Goal: Task Accomplishment & Management: Complete application form

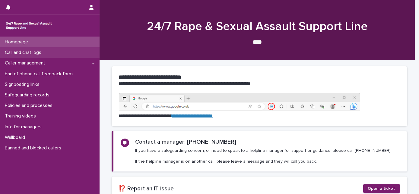
click at [17, 50] on div "Call and chat logs" at bounding box center [50, 52] width 100 height 11
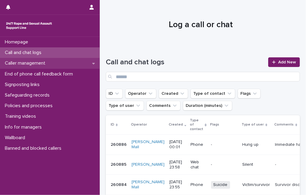
click at [56, 64] on div "Caller management" at bounding box center [50, 63] width 100 height 11
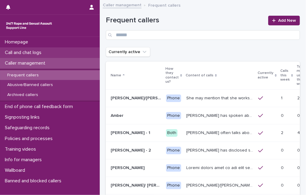
click at [46, 54] on p "Call and chat logs" at bounding box center [24, 53] width 44 height 6
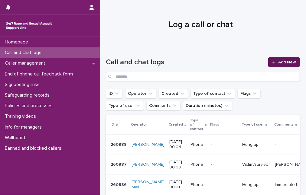
click at [272, 62] on div at bounding box center [275, 62] width 6 height 4
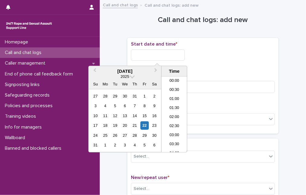
click at [162, 55] on input "text" at bounding box center [158, 55] width 54 height 11
click at [168, 88] on li "00:30" at bounding box center [174, 90] width 26 height 9
type input "**********"
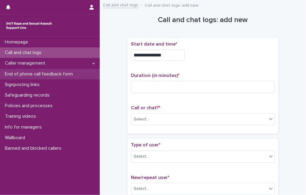
click at [36, 72] on p "End of phone call feedback form" at bounding box center [39, 74] width 75 height 6
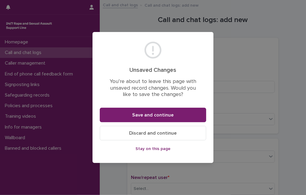
click at [141, 131] on span "Discard and continue" at bounding box center [152, 133] width 47 height 5
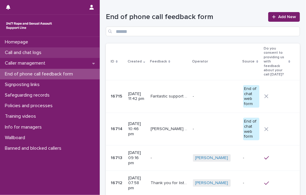
click at [51, 55] on div "Call and chat logs" at bounding box center [50, 52] width 100 height 11
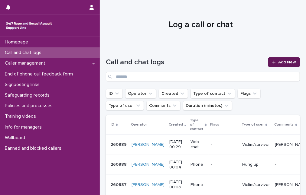
click at [274, 61] on div at bounding box center [275, 62] width 6 height 4
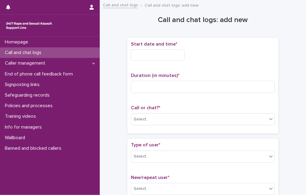
click at [151, 56] on input "text" at bounding box center [158, 55] width 54 height 11
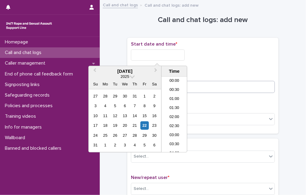
click at [172, 90] on li "00:30" at bounding box center [174, 90] width 26 height 9
click at [166, 58] on input "**********" at bounding box center [158, 55] width 54 height 11
type input "**********"
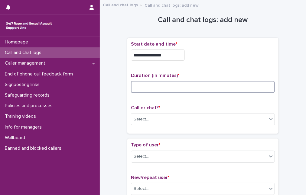
click at [232, 89] on input at bounding box center [203, 87] width 144 height 12
type input "**"
click at [181, 117] on div "Select..." at bounding box center [199, 119] width 136 height 10
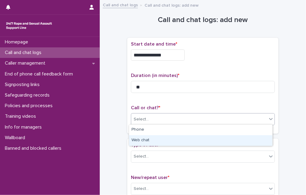
click at [171, 140] on div "Web chat" at bounding box center [200, 140] width 143 height 11
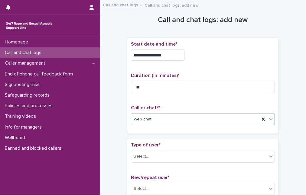
scroll to position [82, 0]
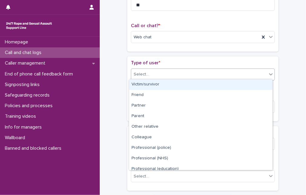
click at [173, 70] on div "Select..." at bounding box center [199, 74] width 136 height 10
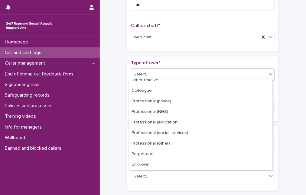
scroll to position [68, 0]
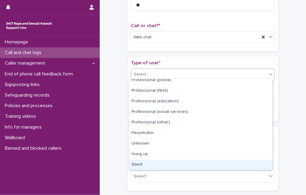
click at [174, 162] on div "Silent" at bounding box center [200, 165] width 143 height 11
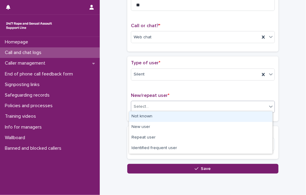
click at [171, 104] on div "Select..." at bounding box center [199, 107] width 136 height 10
click at [170, 115] on div "Not known" at bounding box center [200, 116] width 143 height 11
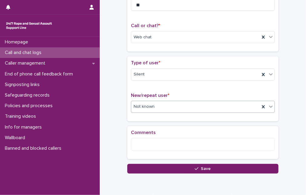
click at [174, 167] on button "Save" at bounding box center [202, 169] width 151 height 10
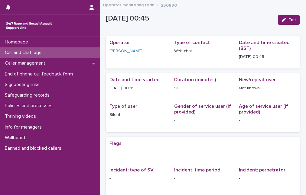
click at [51, 52] on div "Call and chat logs" at bounding box center [50, 52] width 100 height 11
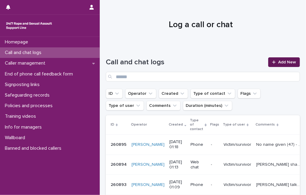
click at [287, 60] on link "Add New" at bounding box center [284, 62] width 32 height 10
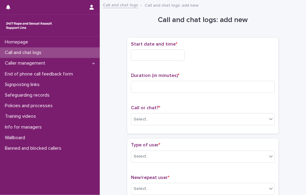
click at [157, 53] on input "text" at bounding box center [158, 55] width 54 height 11
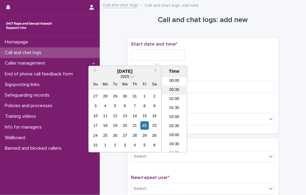
click at [175, 89] on li "00:30" at bounding box center [174, 90] width 26 height 9
click at [167, 55] on input "**********" at bounding box center [158, 55] width 54 height 11
type input "**********"
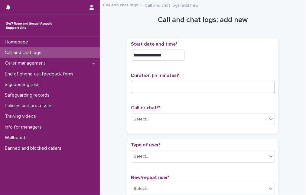
drag, startPoint x: 236, startPoint y: 62, endPoint x: 198, endPoint y: 81, distance: 43.2
click at [234, 65] on div "**********" at bounding box center [203, 85] width 144 height 89
click at [183, 84] on input at bounding box center [203, 87] width 144 height 12
type input "**"
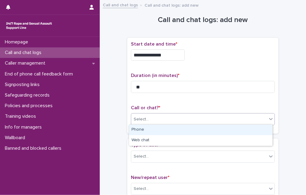
click at [189, 116] on div "Select..." at bounding box center [199, 119] width 136 height 10
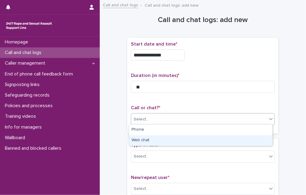
click at [185, 138] on div "Web chat" at bounding box center [200, 140] width 143 height 11
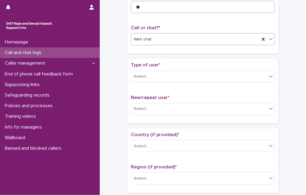
scroll to position [82, 0]
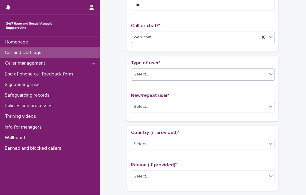
click at [195, 74] on div "Select..." at bounding box center [199, 74] width 136 height 10
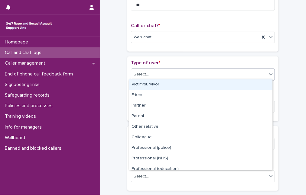
click at [191, 85] on div "Victim/survivor" at bounding box center [200, 84] width 143 height 11
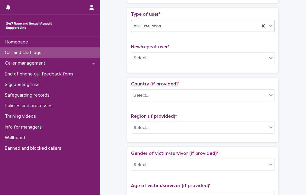
scroll to position [137, 0]
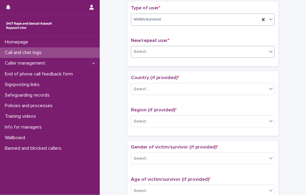
click at [185, 53] on div "Select..." at bounding box center [199, 52] width 136 height 10
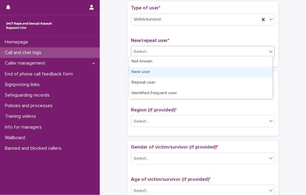
click at [181, 70] on div "New user" at bounding box center [200, 72] width 143 height 11
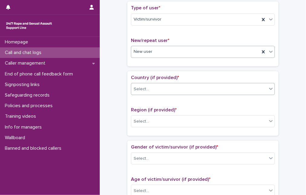
click at [176, 86] on div "Select..." at bounding box center [199, 89] width 136 height 10
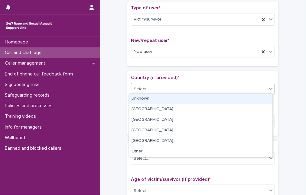
click at [174, 99] on div "Unknown" at bounding box center [200, 99] width 143 height 11
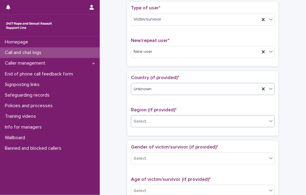
click at [169, 122] on div "Select..." at bounding box center [199, 122] width 136 height 10
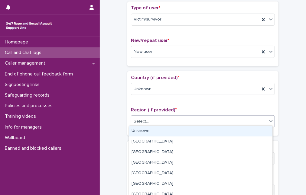
click at [168, 129] on div "Unknown" at bounding box center [200, 131] width 143 height 11
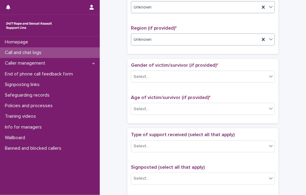
scroll to position [220, 0]
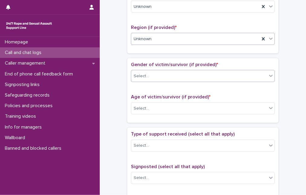
click at [186, 75] on div "Select..." at bounding box center [199, 76] width 136 height 10
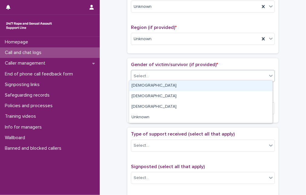
click at [179, 87] on div "[DEMOGRAPHIC_DATA]" at bounding box center [200, 86] width 143 height 11
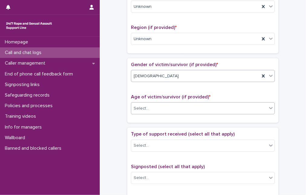
click at [178, 108] on div "Select..." at bounding box center [199, 109] width 136 height 10
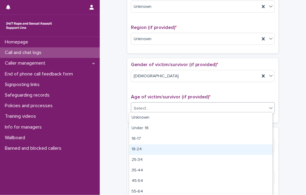
click at [175, 146] on div "18-24" at bounding box center [200, 149] width 143 height 11
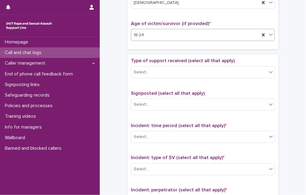
scroll to position [302, 0]
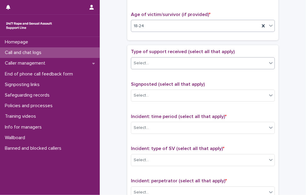
click at [186, 60] on div "Select..." at bounding box center [199, 63] width 136 height 10
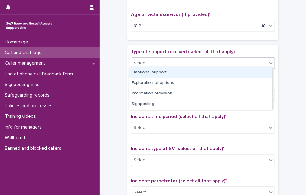
click at [184, 70] on div "Emotional support" at bounding box center [200, 72] width 143 height 11
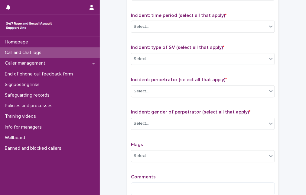
scroll to position [412, 0]
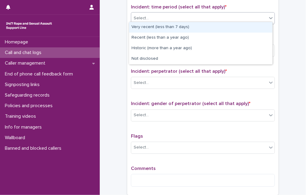
click at [194, 16] on div "Select..." at bounding box center [199, 19] width 136 height 10
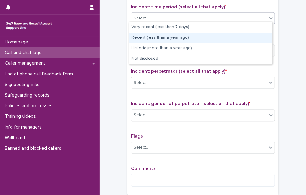
click at [187, 42] on div "Recent (less than a year ago)" at bounding box center [200, 38] width 143 height 11
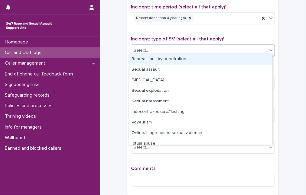
click at [183, 50] on div "Select..." at bounding box center [199, 51] width 136 height 10
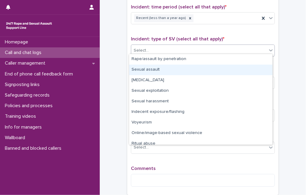
click at [180, 69] on div "Sexual assault" at bounding box center [200, 70] width 143 height 11
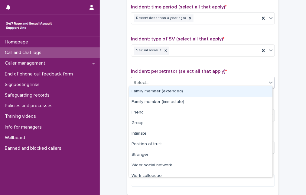
click at [179, 78] on div "Select..." at bounding box center [199, 83] width 136 height 10
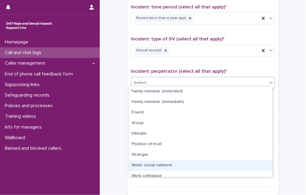
click at [172, 166] on div "Wider social network" at bounding box center [200, 165] width 143 height 11
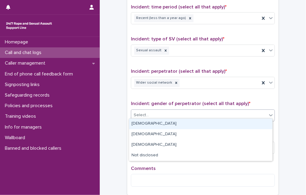
click at [171, 111] on div "Select..." at bounding box center [199, 116] width 136 height 10
click at [167, 124] on div "[DEMOGRAPHIC_DATA]" at bounding box center [200, 124] width 143 height 11
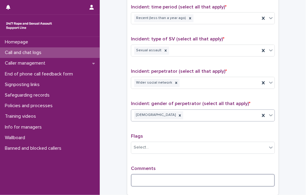
click at [142, 174] on textarea at bounding box center [203, 180] width 144 height 13
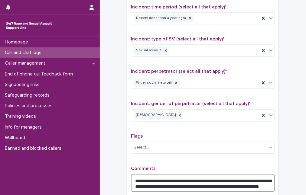
click at [270, 183] on textarea "**********" at bounding box center [203, 183] width 144 height 18
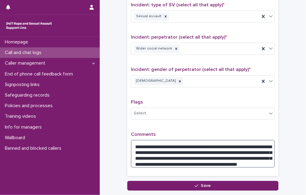
scroll to position [486, 0]
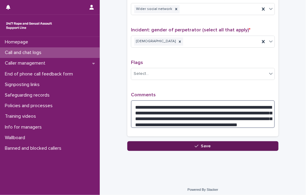
type textarea "**********"
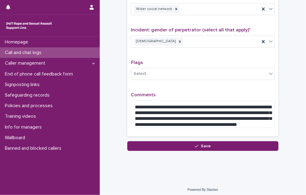
click at [192, 143] on button "Save" at bounding box center [202, 146] width 151 height 10
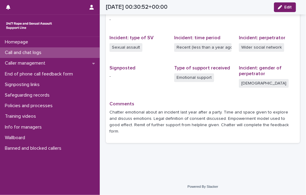
scroll to position [126, 0]
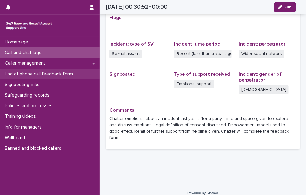
click at [60, 76] on p "End of phone call feedback form" at bounding box center [39, 74] width 75 height 6
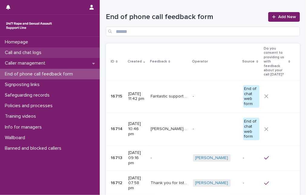
click at [56, 55] on div "Call and chat logs" at bounding box center [50, 52] width 100 height 11
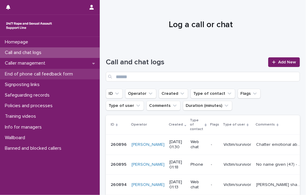
click at [54, 72] on p "End of phone call feedback form" at bounding box center [39, 74] width 75 height 6
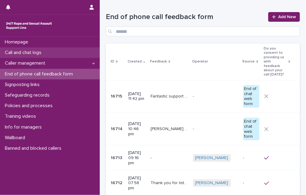
click at [43, 55] on p "Call and chat logs" at bounding box center [24, 53] width 44 height 6
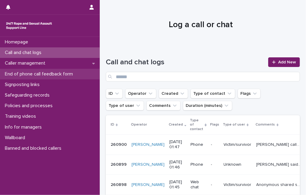
click at [39, 75] on p "End of phone call feedback form" at bounding box center [39, 74] width 75 height 6
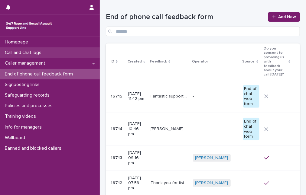
click at [53, 54] on div "Call and chat logs" at bounding box center [50, 52] width 100 height 11
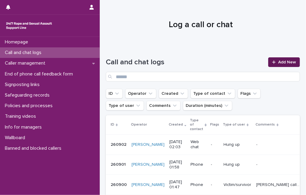
click at [278, 63] on span "Add New" at bounding box center [287, 62] width 18 height 4
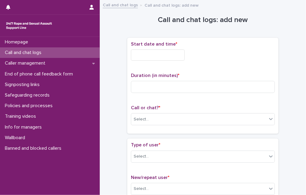
click at [133, 55] on input "text" at bounding box center [158, 55] width 54 height 11
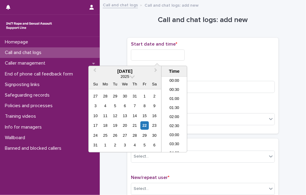
scroll to position [3, 0]
drag, startPoint x: 169, startPoint y: 97, endPoint x: 171, endPoint y: 92, distance: 4.7
click at [170, 97] on li "01:00" at bounding box center [174, 96] width 26 height 9
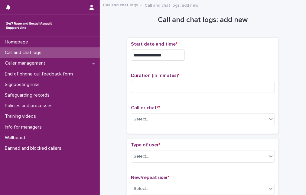
click at [167, 55] on input "**********" at bounding box center [158, 55] width 54 height 11
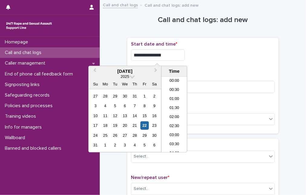
type input "**********"
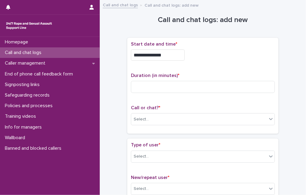
click at [226, 63] on div "**********" at bounding box center [203, 53] width 144 height 24
click at [150, 83] on input at bounding box center [203, 87] width 144 height 12
type input "**"
click at [145, 118] on div "Select..." at bounding box center [140, 119] width 15 height 6
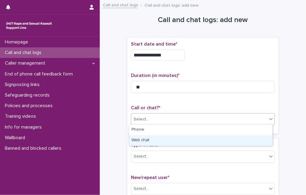
click at [145, 140] on div "Web chat" at bounding box center [200, 140] width 143 height 11
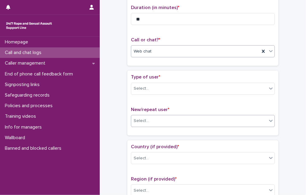
scroll to position [82, 0]
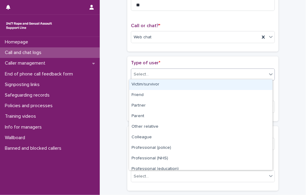
click at [143, 72] on div "Select..." at bounding box center [140, 74] width 15 height 6
click at [140, 81] on div "Victim/survivor" at bounding box center [200, 84] width 143 height 11
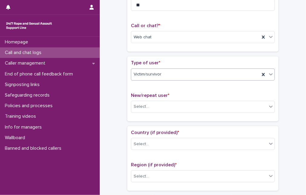
scroll to position [110, 0]
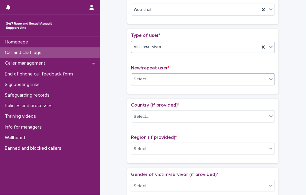
click at [140, 77] on div "Select..." at bounding box center [140, 79] width 15 height 6
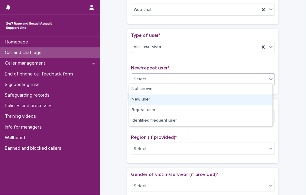
drag, startPoint x: 141, startPoint y: 93, endPoint x: 141, endPoint y: 98, distance: 5.1
click at [141, 98] on div "New user" at bounding box center [200, 100] width 143 height 11
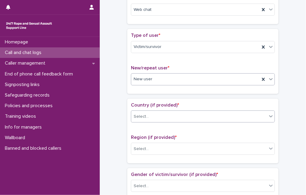
click at [141, 114] on div "Select..." at bounding box center [140, 117] width 15 height 6
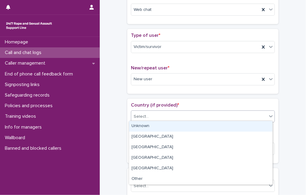
click at [143, 126] on div "Unknown" at bounding box center [200, 126] width 143 height 11
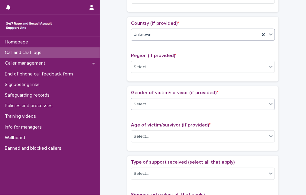
scroll to position [192, 0]
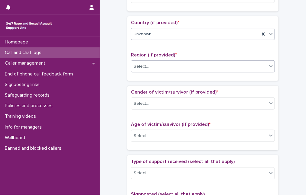
click at [145, 64] on div "Select..." at bounding box center [140, 66] width 15 height 6
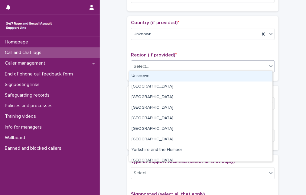
click at [144, 76] on div "Unknown" at bounding box center [200, 76] width 143 height 11
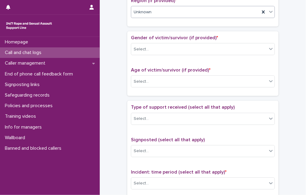
scroll to position [247, 0]
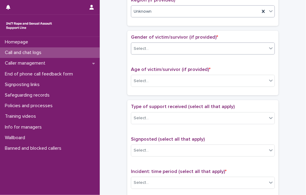
click at [145, 49] on div "Select..." at bounding box center [140, 49] width 15 height 6
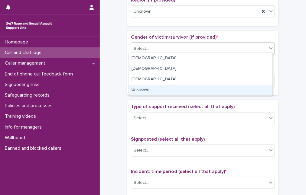
click at [140, 90] on div "Unknown" at bounding box center [200, 90] width 143 height 11
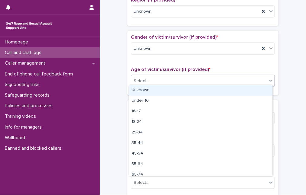
click at [140, 82] on div "Select..." at bounding box center [140, 81] width 15 height 6
click at [142, 92] on div "Unknown" at bounding box center [200, 90] width 143 height 11
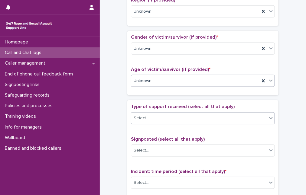
click at [143, 117] on div "Select..." at bounding box center [140, 118] width 15 height 6
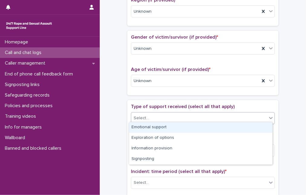
click at [145, 126] on div "Emotional support" at bounding box center [200, 127] width 143 height 11
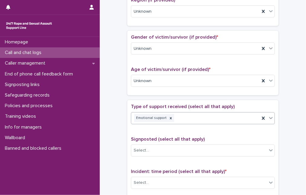
click at [174, 114] on div "Emotional support" at bounding box center [195, 118] width 128 height 11
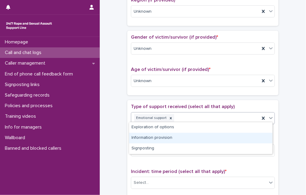
click at [170, 138] on div "Information provision" at bounding box center [200, 138] width 143 height 11
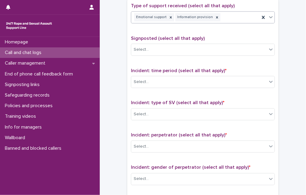
scroll to position [357, 0]
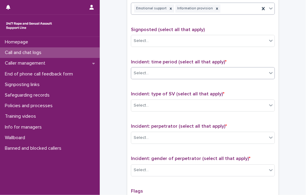
click at [179, 69] on div "Select..." at bounding box center [199, 74] width 136 height 10
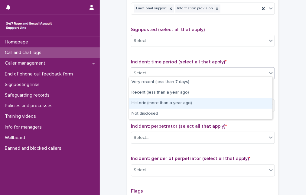
click at [172, 105] on div "Historic (more than a year ago)" at bounding box center [200, 103] width 143 height 11
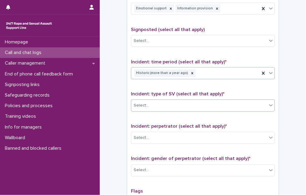
click at [172, 104] on div "Select..." at bounding box center [199, 106] width 136 height 10
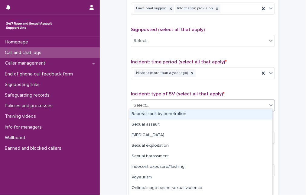
click at [171, 114] on div "Rape/assault by penetration" at bounding box center [200, 114] width 143 height 11
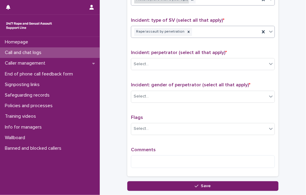
scroll to position [439, 0]
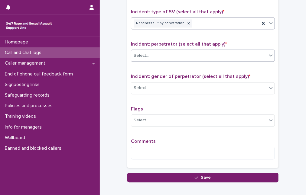
click at [163, 54] on div "Select..." at bounding box center [199, 56] width 136 height 10
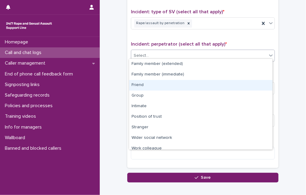
click at [159, 87] on div "Friend" at bounding box center [200, 85] width 143 height 11
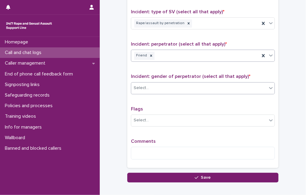
click at [158, 84] on div "Select..." at bounding box center [199, 88] width 136 height 10
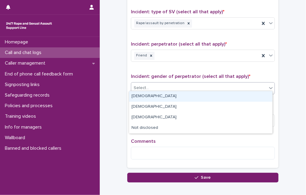
click at [155, 97] on div "[DEMOGRAPHIC_DATA]" at bounding box center [200, 96] width 143 height 11
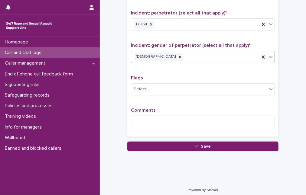
scroll to position [470, 0]
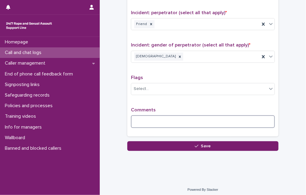
click at [134, 115] on textarea at bounding box center [203, 121] width 144 height 13
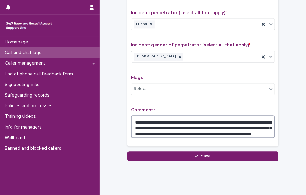
type textarea "**********"
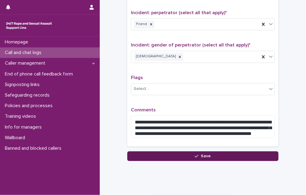
click at [185, 154] on button "Save" at bounding box center [202, 156] width 151 height 10
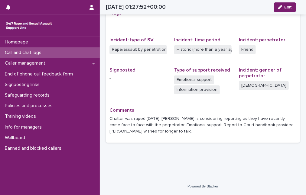
scroll to position [130, 0]
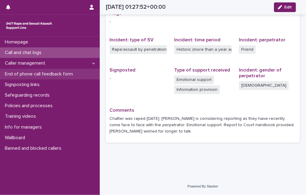
click at [45, 74] on p "End of phone call feedback form" at bounding box center [39, 74] width 75 height 6
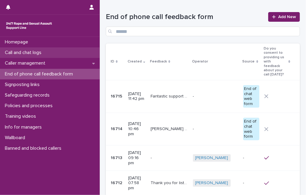
click at [47, 50] on div "Call and chat logs" at bounding box center [50, 52] width 100 height 11
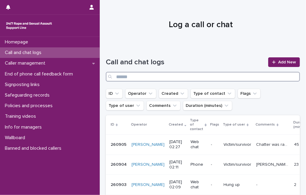
click at [130, 75] on input "Search" at bounding box center [203, 77] width 194 height 10
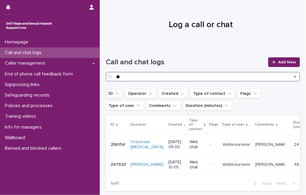
type input "*"
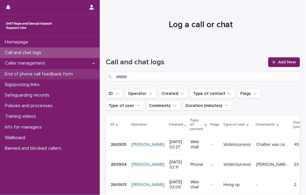
click at [27, 72] on p "End of phone call feedback form" at bounding box center [39, 74] width 75 height 6
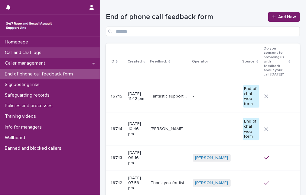
click at [30, 54] on p "Call and chat logs" at bounding box center [24, 53] width 44 height 6
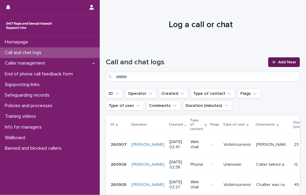
click at [285, 63] on span "Add New" at bounding box center [287, 62] width 18 height 4
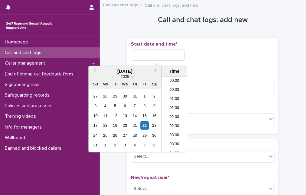
click at [159, 56] on input "text" at bounding box center [158, 55] width 54 height 11
click at [173, 103] on li "02:30" at bounding box center [174, 105] width 26 height 9
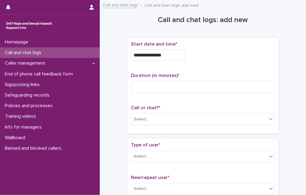
click at [165, 56] on input "**********" at bounding box center [158, 55] width 54 height 11
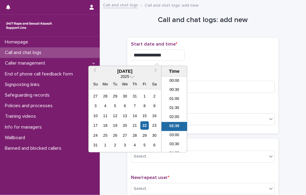
scroll to position [12, 0]
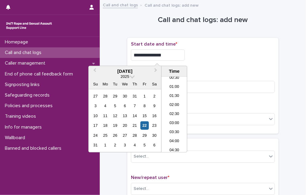
type input "**********"
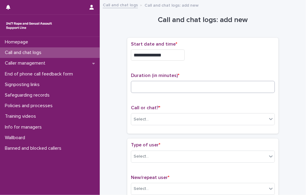
drag, startPoint x: 231, startPoint y: 61, endPoint x: 190, endPoint y: 83, distance: 46.6
click at [231, 61] on div "**********" at bounding box center [203, 53] width 144 height 24
click at [159, 86] on input at bounding box center [203, 87] width 144 height 12
type input "**"
click at [159, 117] on div "Select..." at bounding box center [199, 119] width 136 height 10
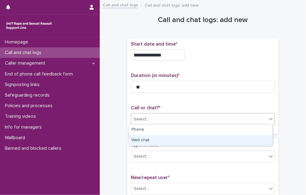
click at [160, 143] on div "Web chat" at bounding box center [200, 140] width 143 height 11
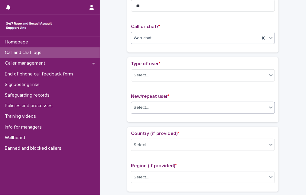
scroll to position [82, 0]
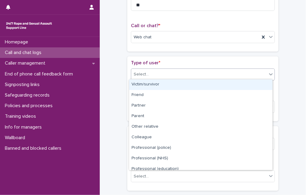
click at [184, 70] on div "Select..." at bounding box center [199, 74] width 136 height 10
click at [179, 82] on div "Victim/survivor" at bounding box center [200, 84] width 143 height 11
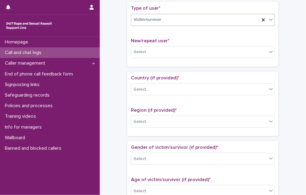
scroll to position [165, 0]
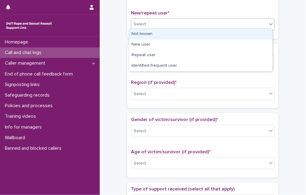
click at [167, 25] on div "Select..." at bounding box center [199, 24] width 136 height 10
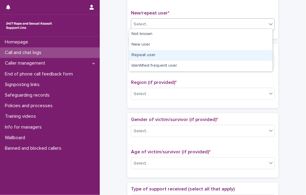
click at [162, 55] on div "Repeat user" at bounding box center [200, 55] width 143 height 11
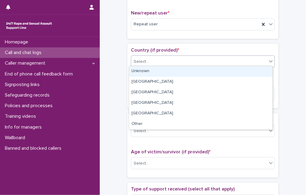
click at [162, 57] on div "Select..." at bounding box center [199, 62] width 136 height 10
click at [159, 72] on div "Unknown" at bounding box center [200, 71] width 143 height 11
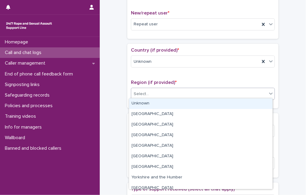
click at [166, 92] on div "Select..." at bounding box center [199, 94] width 136 height 10
click at [164, 102] on div "Unknown" at bounding box center [200, 103] width 143 height 11
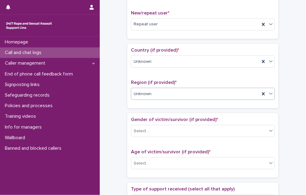
scroll to position [220, 0]
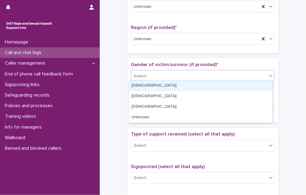
click at [147, 72] on div "Select..." at bounding box center [199, 76] width 136 height 10
click at [146, 86] on div "[DEMOGRAPHIC_DATA]" at bounding box center [200, 86] width 143 height 11
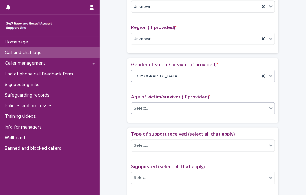
click at [152, 109] on div "Select..." at bounding box center [199, 109] width 136 height 10
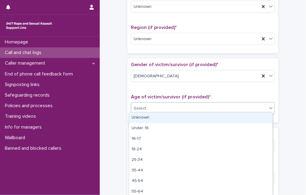
click at [151, 116] on div "Unknown" at bounding box center [200, 118] width 143 height 11
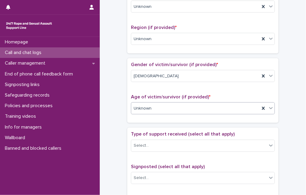
scroll to position [274, 0]
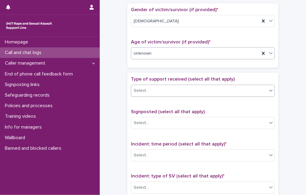
click at [158, 88] on div "Select..." at bounding box center [199, 91] width 136 height 10
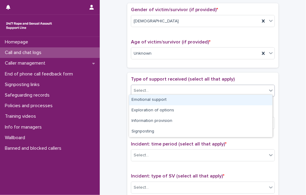
click at [156, 98] on div "Emotional support" at bounding box center [200, 100] width 143 height 11
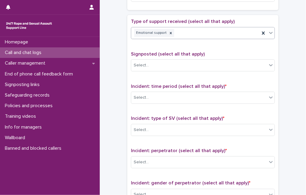
scroll to position [357, 0]
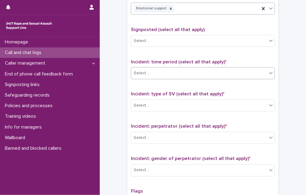
click at [169, 69] on div "Select..." at bounding box center [199, 74] width 136 height 10
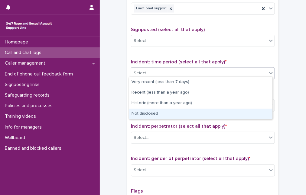
click at [146, 113] on div "Not disclosed" at bounding box center [200, 114] width 143 height 11
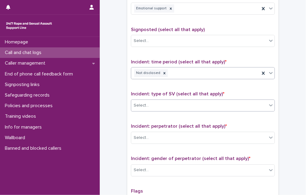
click at [151, 102] on div "Select..." at bounding box center [199, 106] width 136 height 10
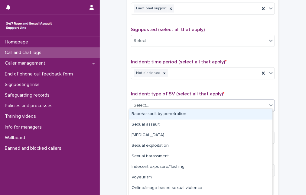
click at [147, 111] on div "Rape/assault by penetration" at bounding box center [200, 114] width 143 height 11
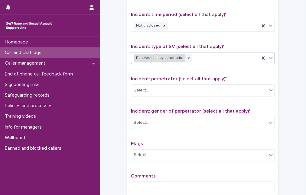
scroll to position [412, 0]
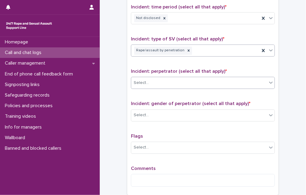
click at [159, 80] on div "Select..." at bounding box center [199, 83] width 136 height 10
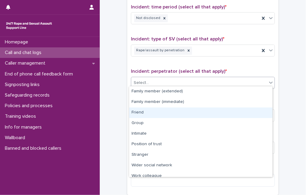
click at [150, 114] on div "Friend" at bounding box center [200, 113] width 143 height 11
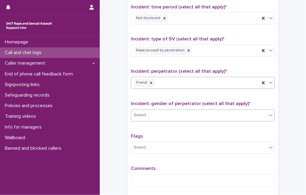
click at [150, 112] on div "Select..." at bounding box center [199, 116] width 136 height 10
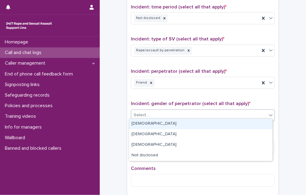
click at [149, 123] on div "[DEMOGRAPHIC_DATA]" at bounding box center [200, 124] width 143 height 11
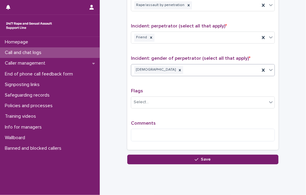
scroll to position [467, 0]
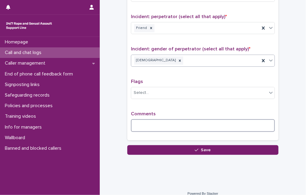
click at [135, 119] on textarea at bounding box center [203, 125] width 144 height 13
click at [165, 123] on textarea "**********" at bounding box center [203, 125] width 144 height 13
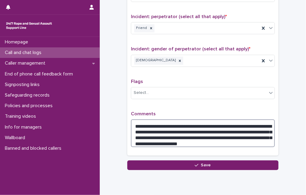
click at [165, 123] on textarea "**********" at bounding box center [203, 133] width 144 height 28
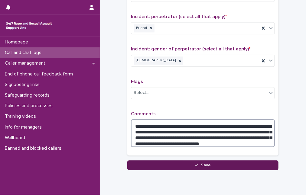
type textarea "**********"
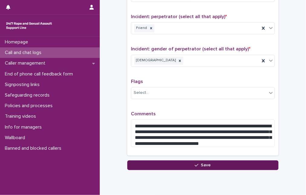
click at [175, 160] on button "Save" at bounding box center [202, 165] width 151 height 10
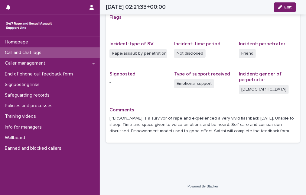
scroll to position [126, 0]
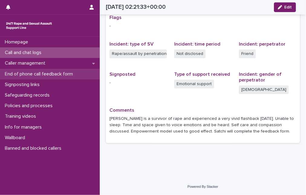
click at [50, 73] on p "End of phone call feedback form" at bounding box center [39, 74] width 75 height 6
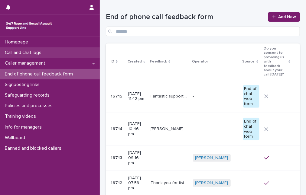
click at [50, 55] on div "Call and chat logs" at bounding box center [50, 52] width 100 height 11
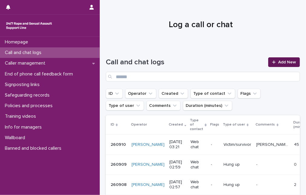
click at [281, 60] on link "Add New" at bounding box center [284, 62] width 32 height 10
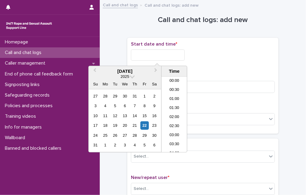
click at [150, 54] on input "text" at bounding box center [158, 55] width 54 height 11
click at [173, 106] on li "03:00" at bounding box center [174, 105] width 26 height 9
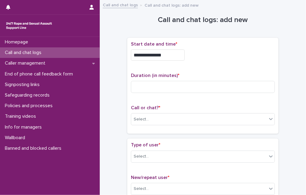
click at [168, 57] on input "**********" at bounding box center [158, 55] width 54 height 11
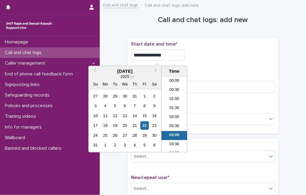
scroll to position [21, 0]
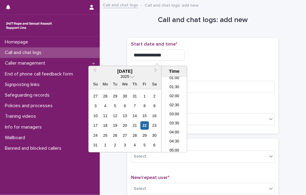
type input "**********"
click at [215, 63] on div "**********" at bounding box center [203, 53] width 144 height 24
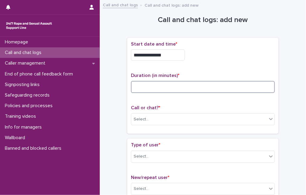
click at [175, 86] on input at bounding box center [203, 87] width 144 height 12
type input "*"
click at [159, 53] on input "**********" at bounding box center [158, 55] width 54 height 11
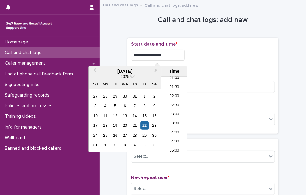
type input "**********"
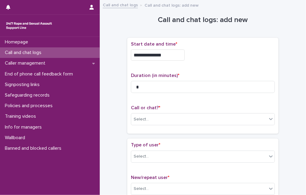
click at [197, 61] on div "**********" at bounding box center [203, 53] width 144 height 24
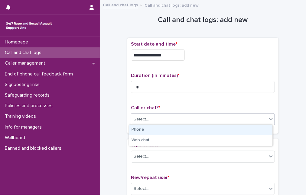
click at [143, 121] on div "Select..." at bounding box center [140, 119] width 15 height 6
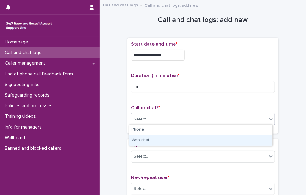
click at [142, 141] on div "Web chat" at bounding box center [200, 140] width 143 height 11
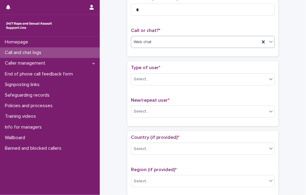
scroll to position [82, 0]
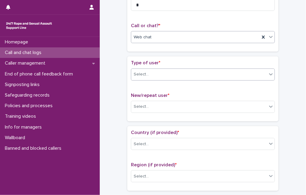
click at [168, 75] on div "Select..." at bounding box center [199, 74] width 136 height 10
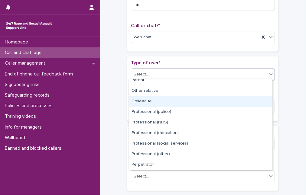
scroll to position [68, 0]
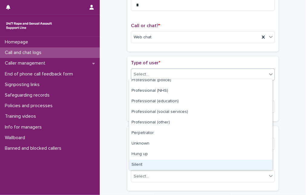
click at [175, 164] on div "Silent" at bounding box center [200, 165] width 143 height 11
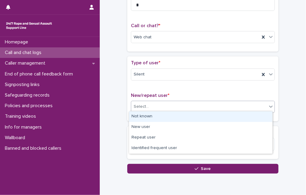
click at [166, 105] on div "Select..." at bounding box center [199, 107] width 136 height 10
click at [166, 115] on div "Not known" at bounding box center [200, 116] width 143 height 11
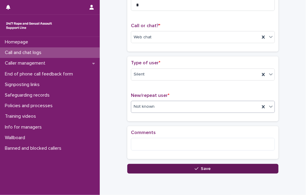
click at [164, 165] on button "Save" at bounding box center [202, 169] width 151 height 10
